Goal: Information Seeking & Learning: Learn about a topic

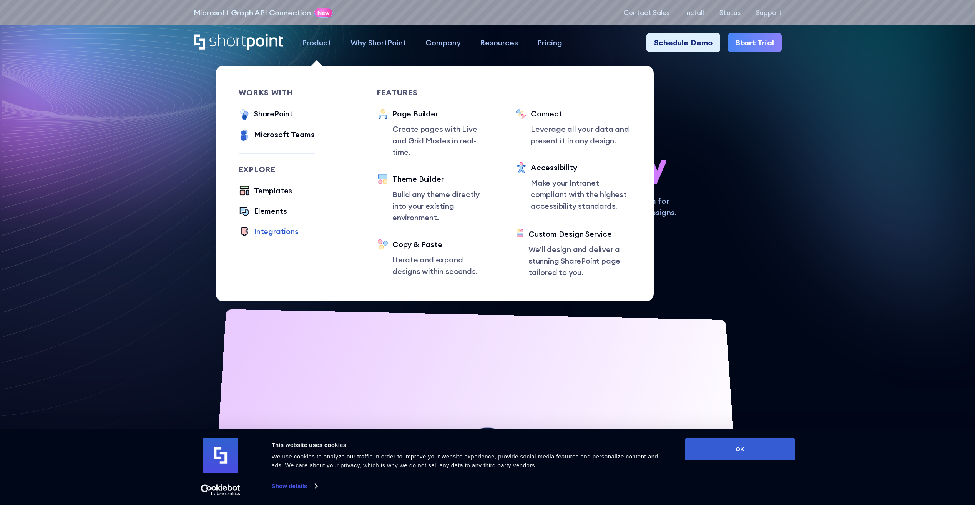
click at [284, 231] on div "Integrations" at bounding box center [276, 232] width 45 height 12
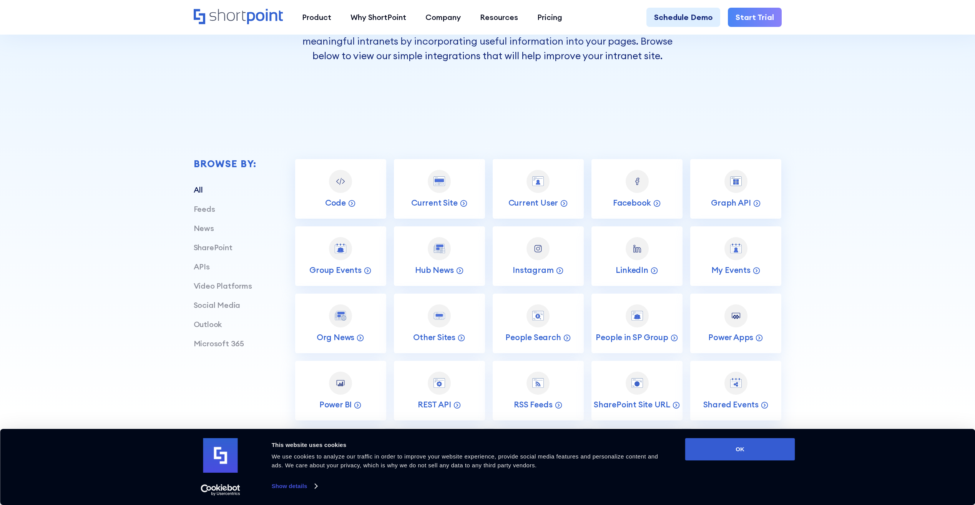
scroll to position [269, 0]
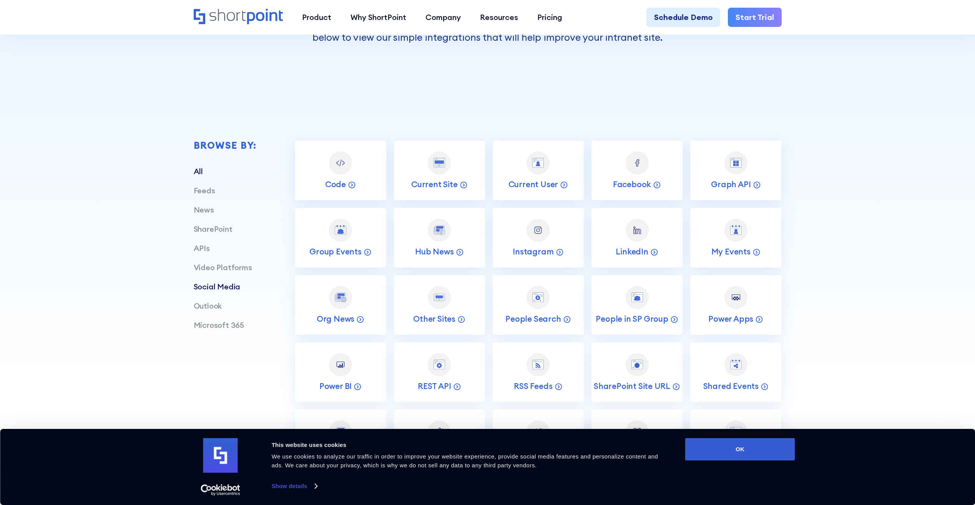
click at [219, 288] on link "Social Media" at bounding box center [217, 287] width 47 height 10
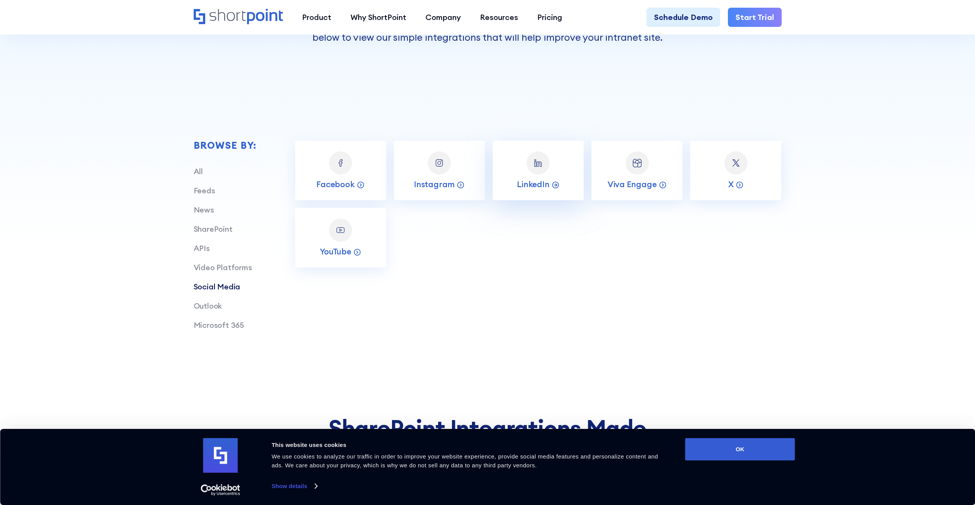
click at [535, 154] on div at bounding box center [537, 162] width 23 height 23
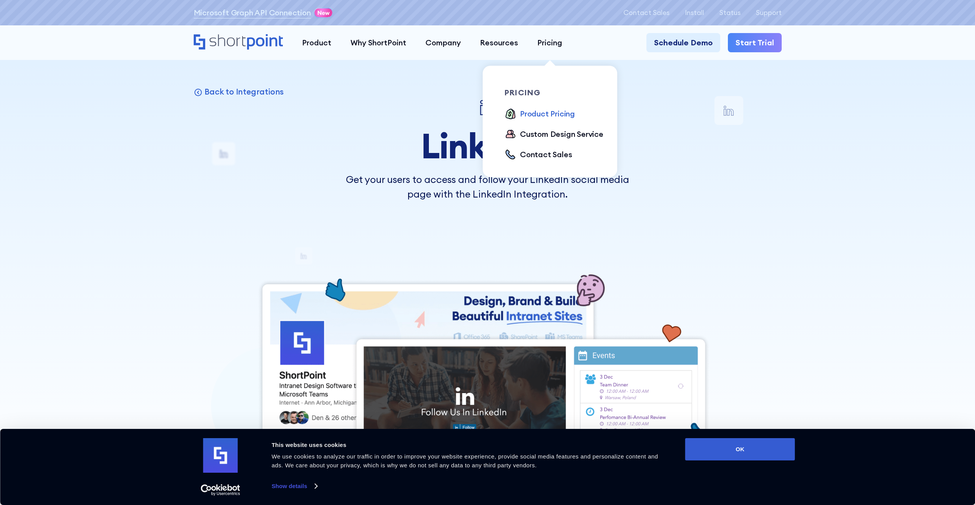
click at [557, 112] on div "Product Pricing" at bounding box center [547, 114] width 55 height 12
